Goal: Task Accomplishment & Management: Manage account settings

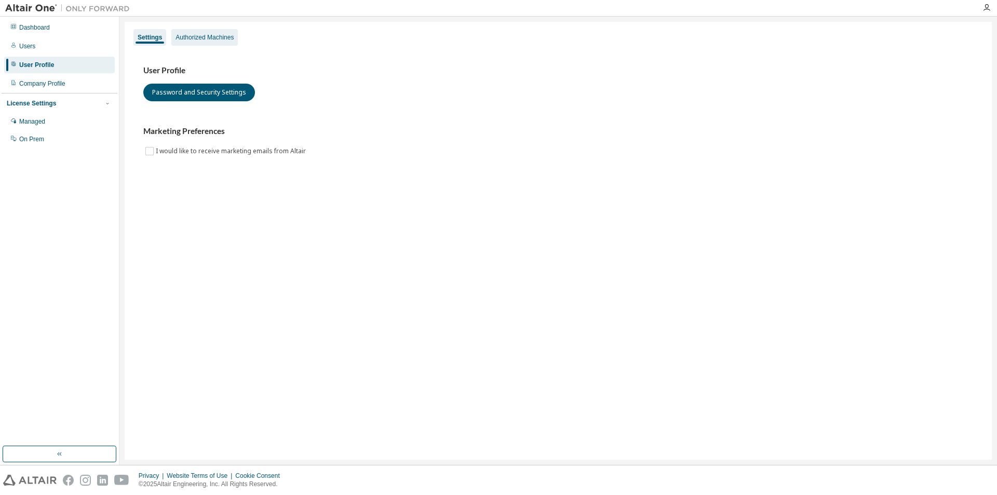
click at [219, 41] on div "Authorized Machines" at bounding box center [204, 37] width 58 height 8
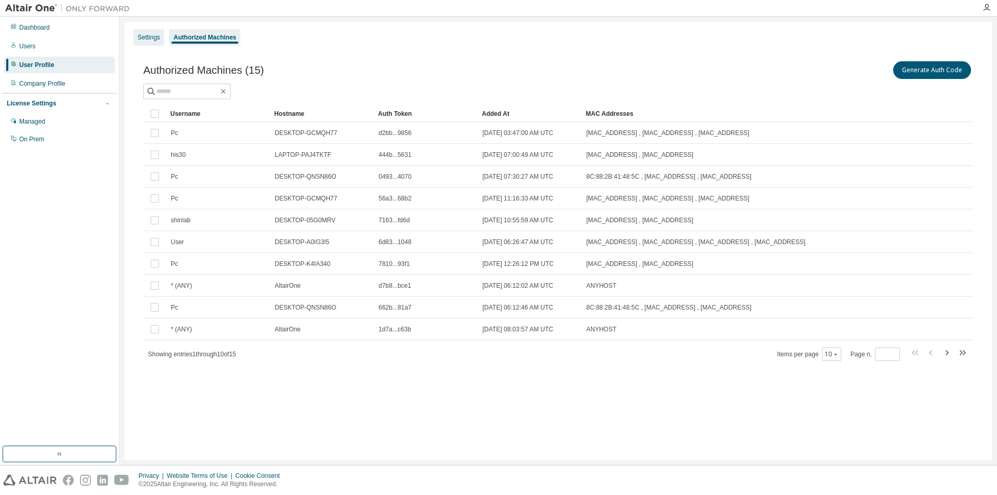
click at [147, 40] on div "Settings" at bounding box center [149, 37] width 22 height 8
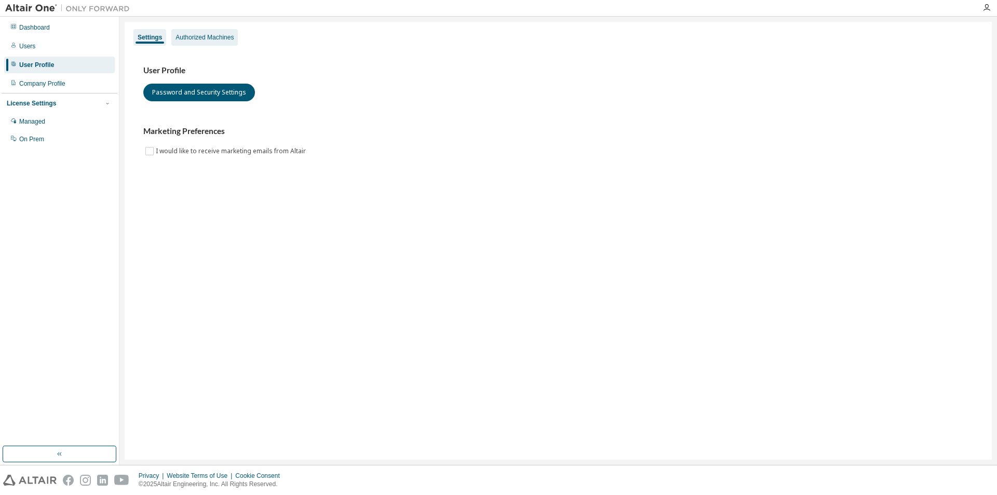
click at [206, 44] on div "Authorized Machines" at bounding box center [204, 37] width 66 height 17
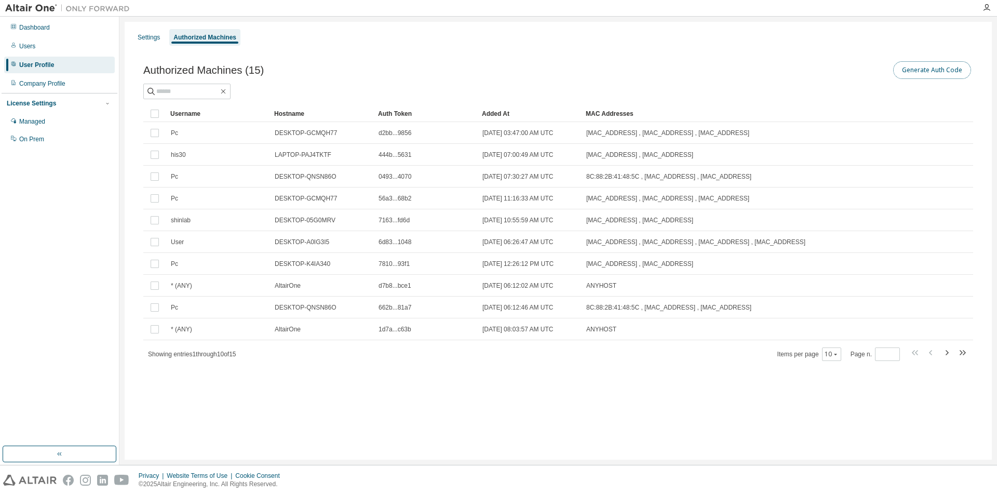
click at [932, 75] on button "Generate Auth Code" at bounding box center [932, 70] width 78 height 18
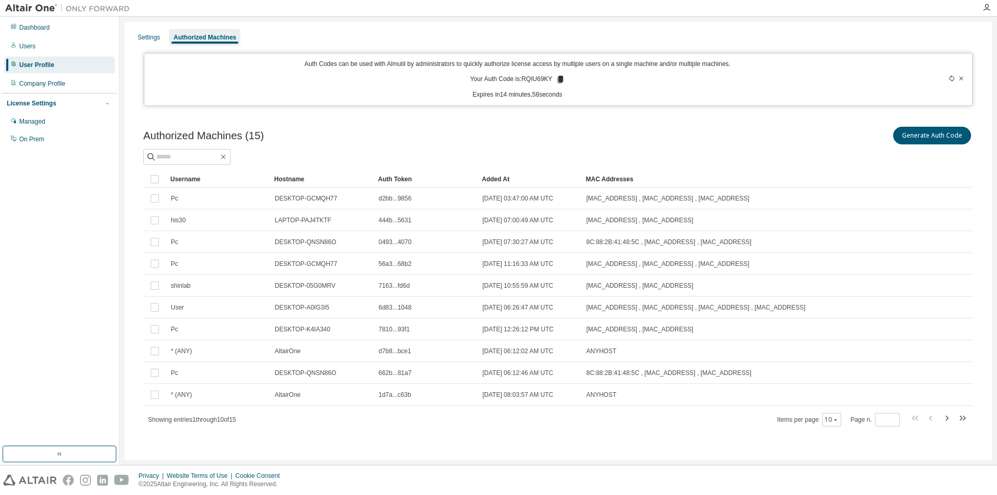
click at [557, 79] on icon at bounding box center [560, 79] width 6 height 7
